Goal: Task Accomplishment & Management: Manage account settings

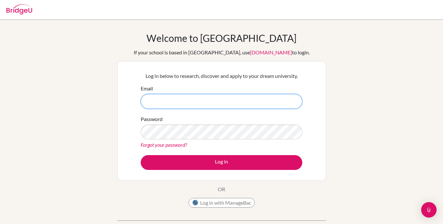
type input "[EMAIL_ADDRESS][DOMAIN_NAME]"
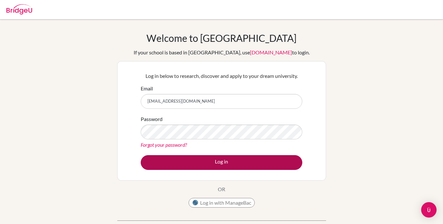
click at [209, 158] on button "Log in" at bounding box center [222, 162] width 162 height 15
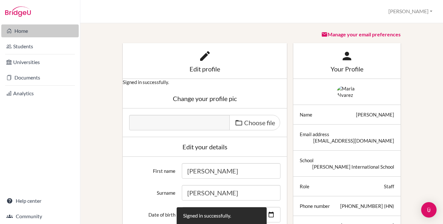
click at [27, 30] on link "Home" at bounding box center [39, 30] width 77 height 13
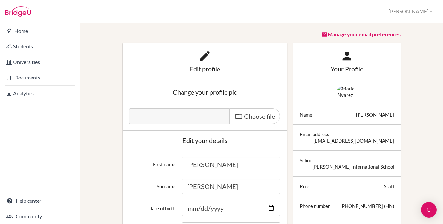
click at [426, 10] on button "[PERSON_NAME]" at bounding box center [411, 11] width 50 height 12
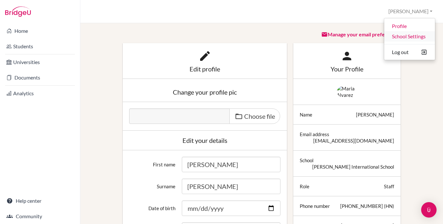
click at [407, 37] on link "School Settings" at bounding box center [409, 36] width 51 height 10
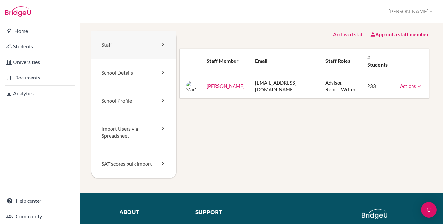
click at [120, 46] on link "Staff" at bounding box center [133, 45] width 85 height 28
click at [391, 35] on link "Appoint a staff member" at bounding box center [399, 34] width 60 height 6
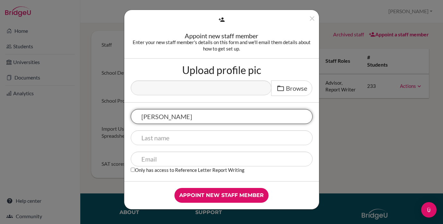
type input "Sara"
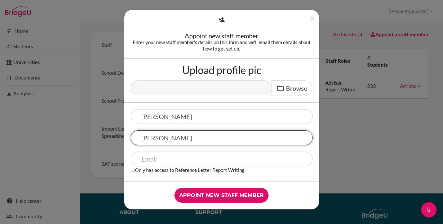
type input "Solorzano"
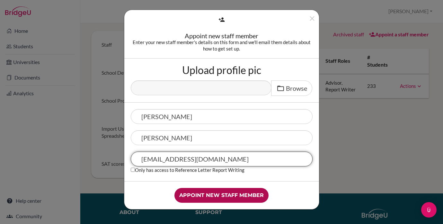
type input "ssolorzano@delcamposchool.org"
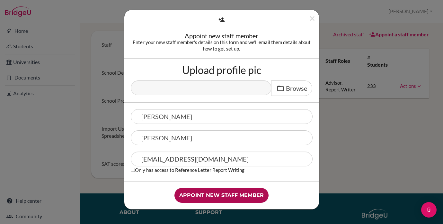
click at [237, 194] on input "Appoint new staff member" at bounding box center [221, 195] width 94 height 15
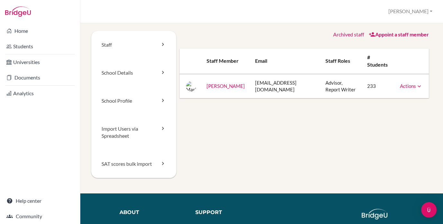
click at [389, 35] on link "Appoint a staff member" at bounding box center [399, 34] width 60 height 6
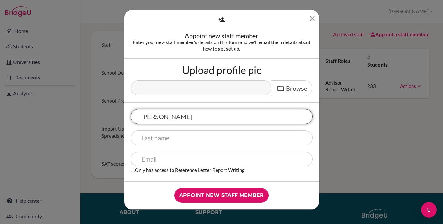
type input "sara"
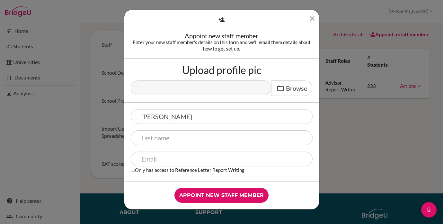
click at [313, 22] on button "Close" at bounding box center [312, 19] width 8 height 11
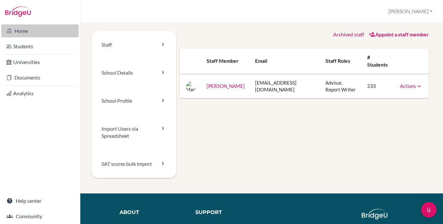
click at [31, 33] on link "Home" at bounding box center [39, 30] width 77 height 13
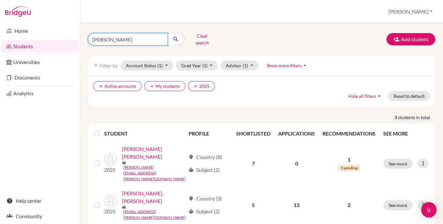
click at [160, 36] on input "[PERSON_NAME]" at bounding box center [128, 39] width 80 height 12
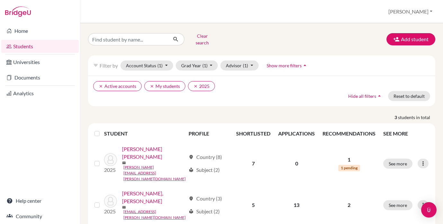
click at [196, 36] on button "Clear search" at bounding box center [202, 39] width 36 height 17
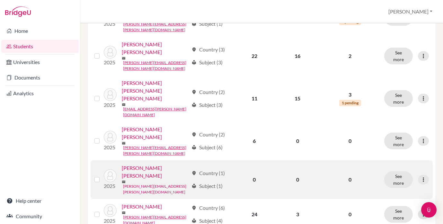
scroll to position [421, 0]
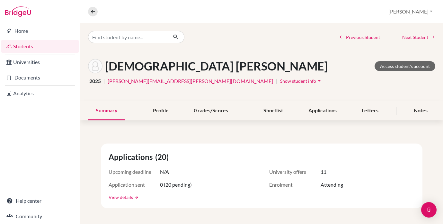
click at [127, 197] on link "View details" at bounding box center [121, 196] width 24 height 7
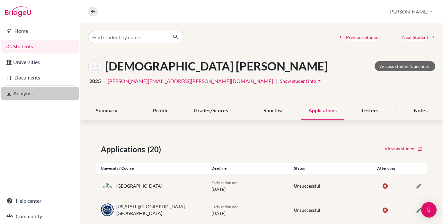
click at [21, 92] on link "Analytics" at bounding box center [39, 93] width 77 height 13
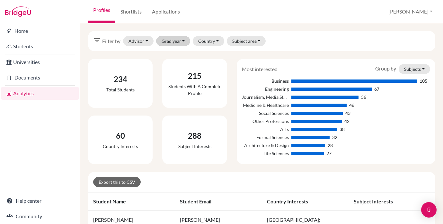
click at [168, 41] on button "Grad year" at bounding box center [173, 41] width 34 height 10
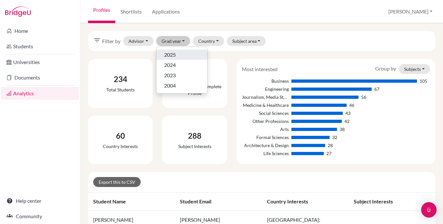
click at [168, 55] on span "2025" at bounding box center [170, 55] width 12 height 8
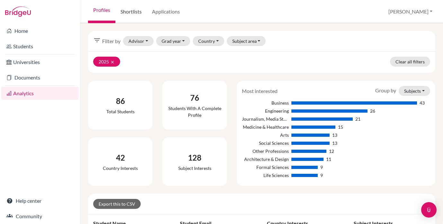
click at [133, 11] on link "Shortlists" at bounding box center [130, 11] width 31 height 23
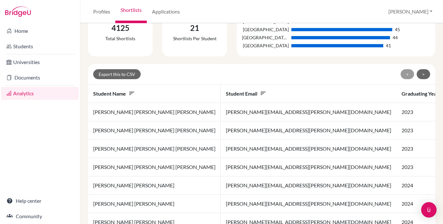
scroll to position [111, 0]
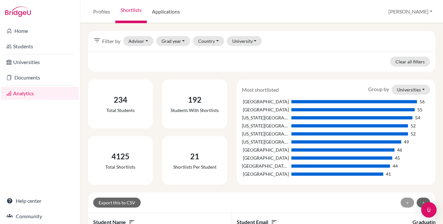
click at [166, 13] on link "Applications" at bounding box center [166, 11] width 38 height 23
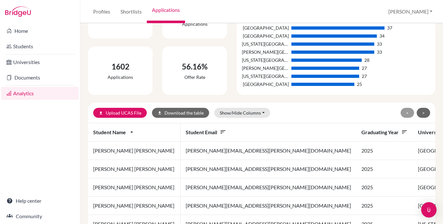
scroll to position [60, 0]
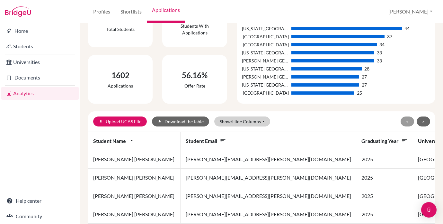
click at [242, 122] on button "Show/Hide Columns" at bounding box center [242, 121] width 56 height 10
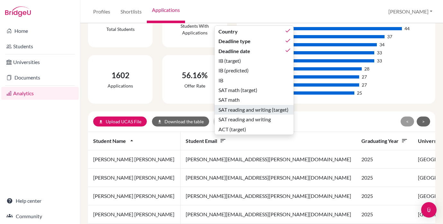
scroll to position [72, 0]
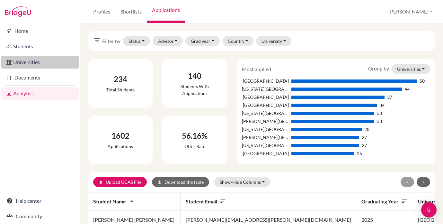
scroll to position [0, 0]
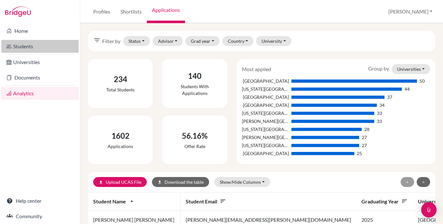
click at [28, 45] on link "Students" at bounding box center [39, 46] width 77 height 13
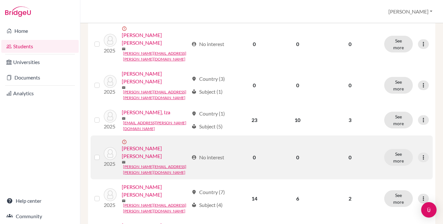
scroll to position [152, 0]
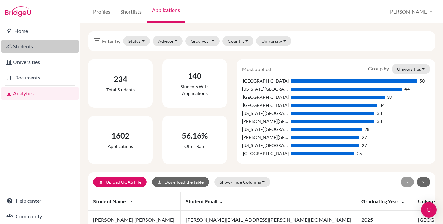
click at [31, 47] on link "Students" at bounding box center [39, 46] width 77 height 13
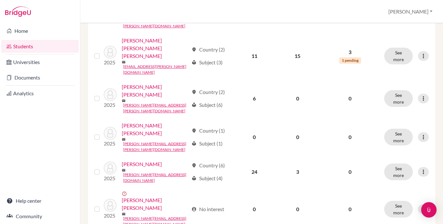
scroll to position [460, 0]
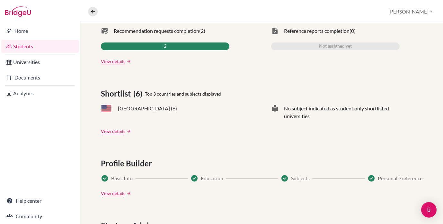
scroll to position [222, 0]
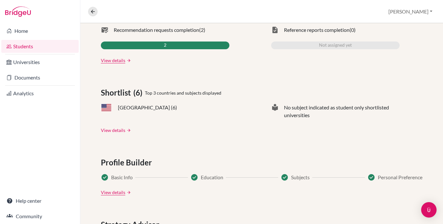
click at [111, 130] on link "View details" at bounding box center [113, 130] width 24 height 7
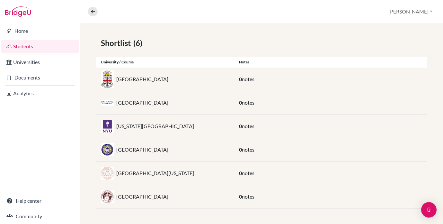
scroll to position [0, 0]
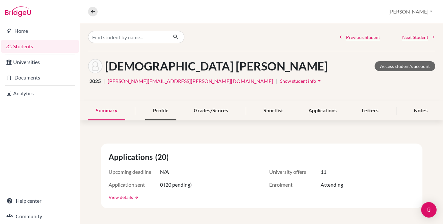
click at [159, 110] on div "Profile" at bounding box center [160, 110] width 31 height 19
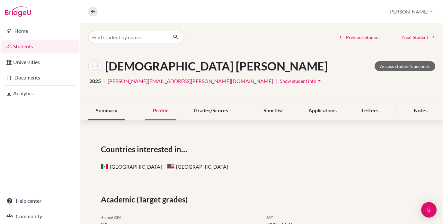
click at [103, 111] on div "Summary" at bounding box center [106, 110] width 37 height 19
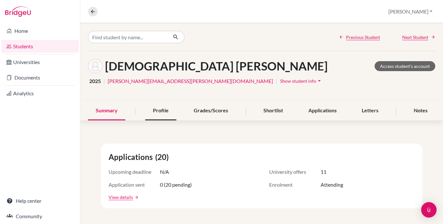
click at [156, 111] on div "Profile" at bounding box center [160, 110] width 31 height 19
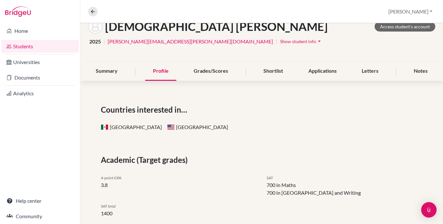
scroll to position [31, 0]
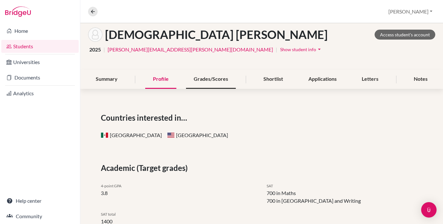
click at [210, 79] on div "Grades/Scores" at bounding box center [211, 79] width 50 height 19
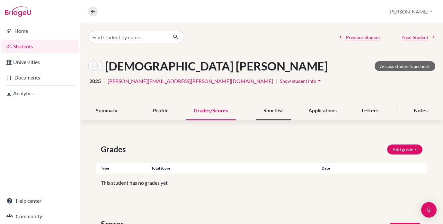
click at [275, 108] on div "Shortlist" at bounding box center [273, 110] width 35 height 19
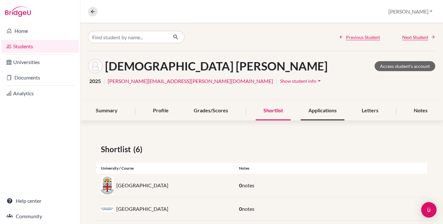
click at [325, 111] on div "Applications" at bounding box center [323, 110] width 44 height 19
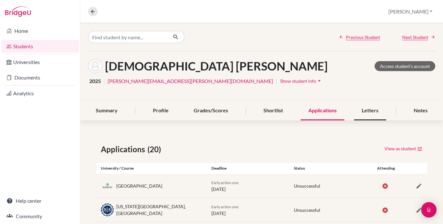
click at [374, 109] on div "Letters" at bounding box center [370, 110] width 32 height 19
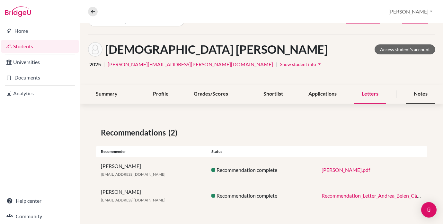
click at [420, 98] on div "Notes" at bounding box center [420, 93] width 29 height 19
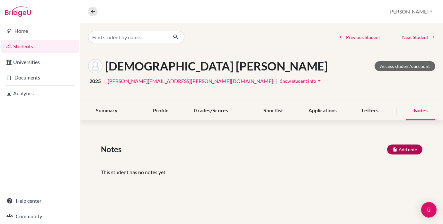
click at [405, 147] on button "Add note" at bounding box center [404, 149] width 35 height 10
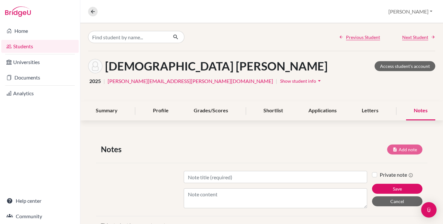
click at [326, 68] on div "Cardenas Benavides, Andrea Access student's account" at bounding box center [261, 66] width 347 height 14
click at [92, 10] on icon at bounding box center [93, 12] width 6 height 6
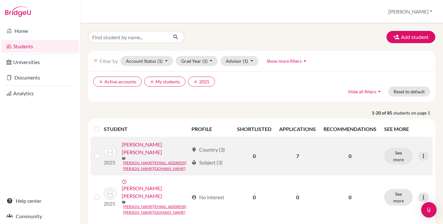
click at [173, 144] on div "2025 Aguilera Sanchez, Rogner mail rogner.aguilera@delcamposchool.org" at bounding box center [144, 155] width 90 height 31
click at [169, 147] on link "Aguilera Sanchez, Rogner" at bounding box center [155, 147] width 67 height 15
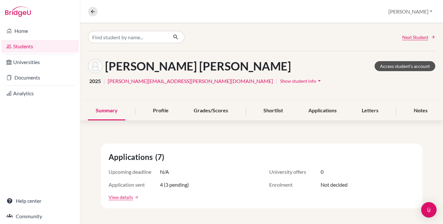
click at [408, 68] on link "Access student's account" at bounding box center [405, 66] width 61 height 10
click at [116, 36] on input "Find student by name..." at bounding box center [128, 37] width 80 height 12
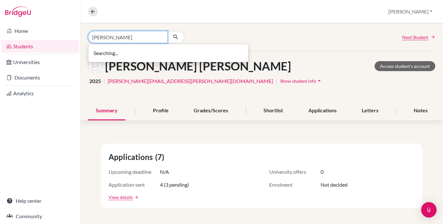
type input "[PERSON_NAME]"
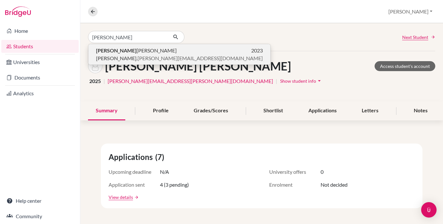
click at [104, 53] on b "[PERSON_NAME]" at bounding box center [116, 50] width 40 height 6
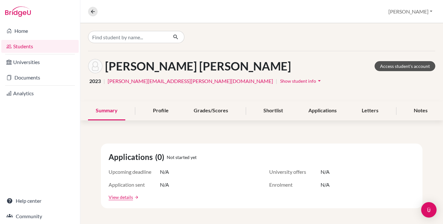
click at [412, 65] on link "Access student's account" at bounding box center [405, 66] width 61 height 10
click at [94, 13] on icon at bounding box center [93, 12] width 6 height 6
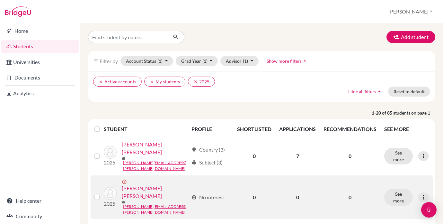
click at [141, 184] on link "[PERSON_NAME] [PERSON_NAME]" at bounding box center [155, 191] width 67 height 15
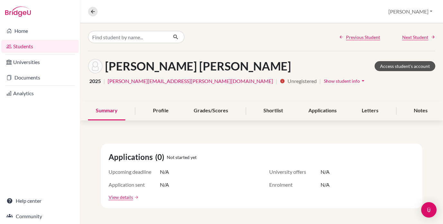
click at [407, 64] on link "Access student's account" at bounding box center [405, 66] width 61 height 10
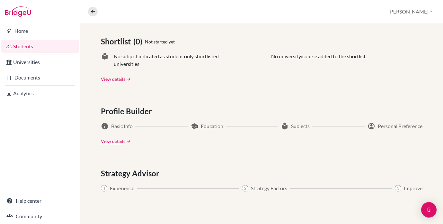
scroll to position [276, 0]
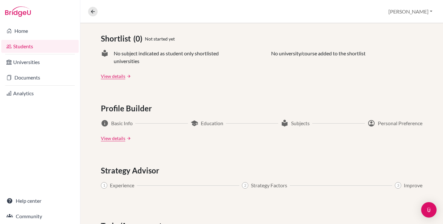
click at [29, 44] on link "Students" at bounding box center [39, 46] width 77 height 13
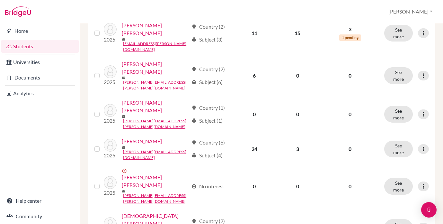
scroll to position [485, 0]
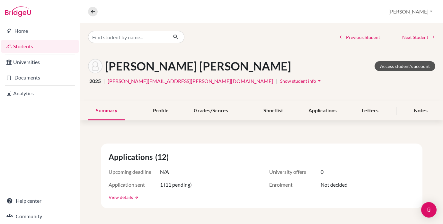
click at [399, 62] on link "Access student's account" at bounding box center [405, 66] width 61 height 10
click at [159, 109] on div "Profile" at bounding box center [160, 110] width 31 height 19
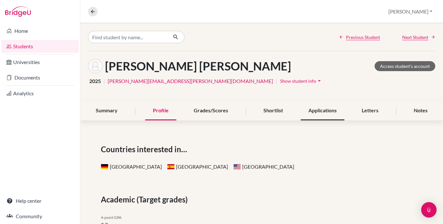
click at [320, 112] on div "Applications" at bounding box center [323, 110] width 44 height 19
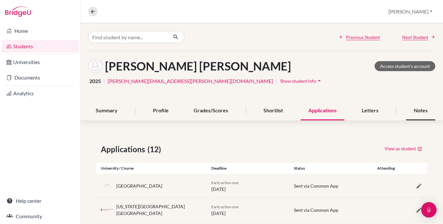
click at [428, 109] on div "Notes" at bounding box center [420, 110] width 29 height 19
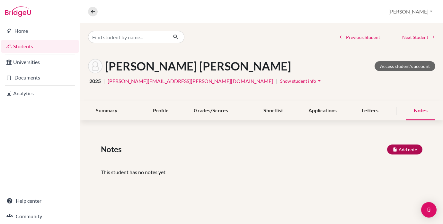
click at [411, 145] on button "Add note" at bounding box center [404, 149] width 35 height 10
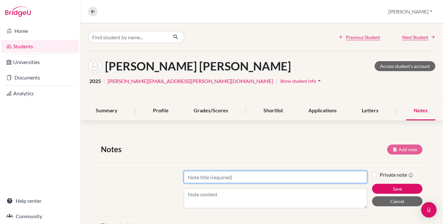
click at [289, 173] on input "Title" at bounding box center [275, 177] width 183 height 12
click at [273, 180] on input "helo" at bounding box center [275, 177] width 183 height 12
type input "helo"
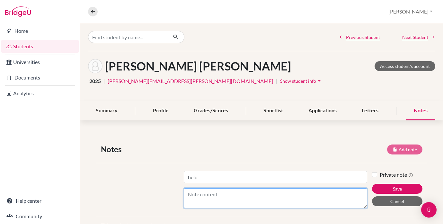
click at [252, 197] on textarea "Content" at bounding box center [275, 198] width 183 height 20
type textarea "hello"
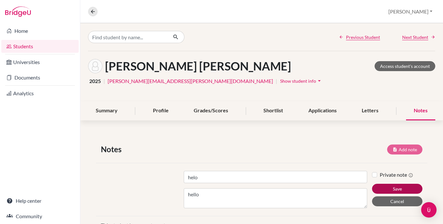
click at [391, 188] on button "Save" at bounding box center [397, 188] width 50 height 10
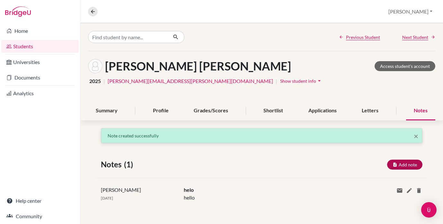
click at [407, 166] on button "Add note" at bounding box center [404, 164] width 35 height 10
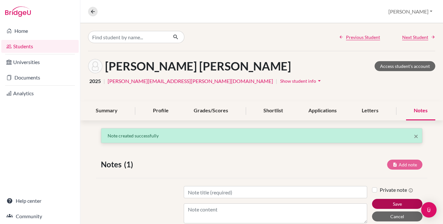
click at [392, 201] on button "Save" at bounding box center [397, 204] width 50 height 10
click at [388, 218] on button "Cancel" at bounding box center [397, 216] width 50 height 10
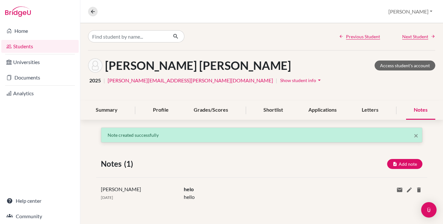
scroll to position [1, 0]
click at [400, 189] on icon at bounding box center [399, 189] width 6 height 6
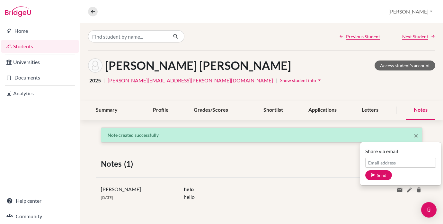
click at [324, 170] on div "× Note created successfully Notes (1) Add note Title Content Private note Save …" at bounding box center [261, 175] width 363 height 96
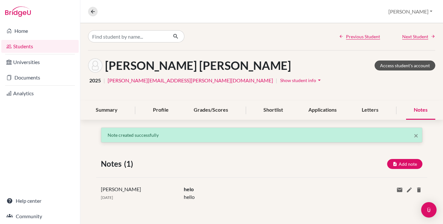
click at [398, 64] on link "Access student's account" at bounding box center [405, 65] width 61 height 10
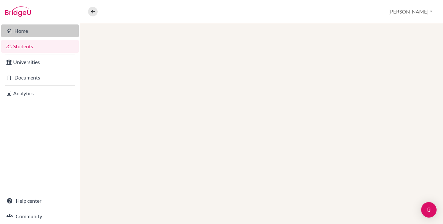
click at [27, 35] on link "Home" at bounding box center [39, 30] width 77 height 13
